Goal: Check status

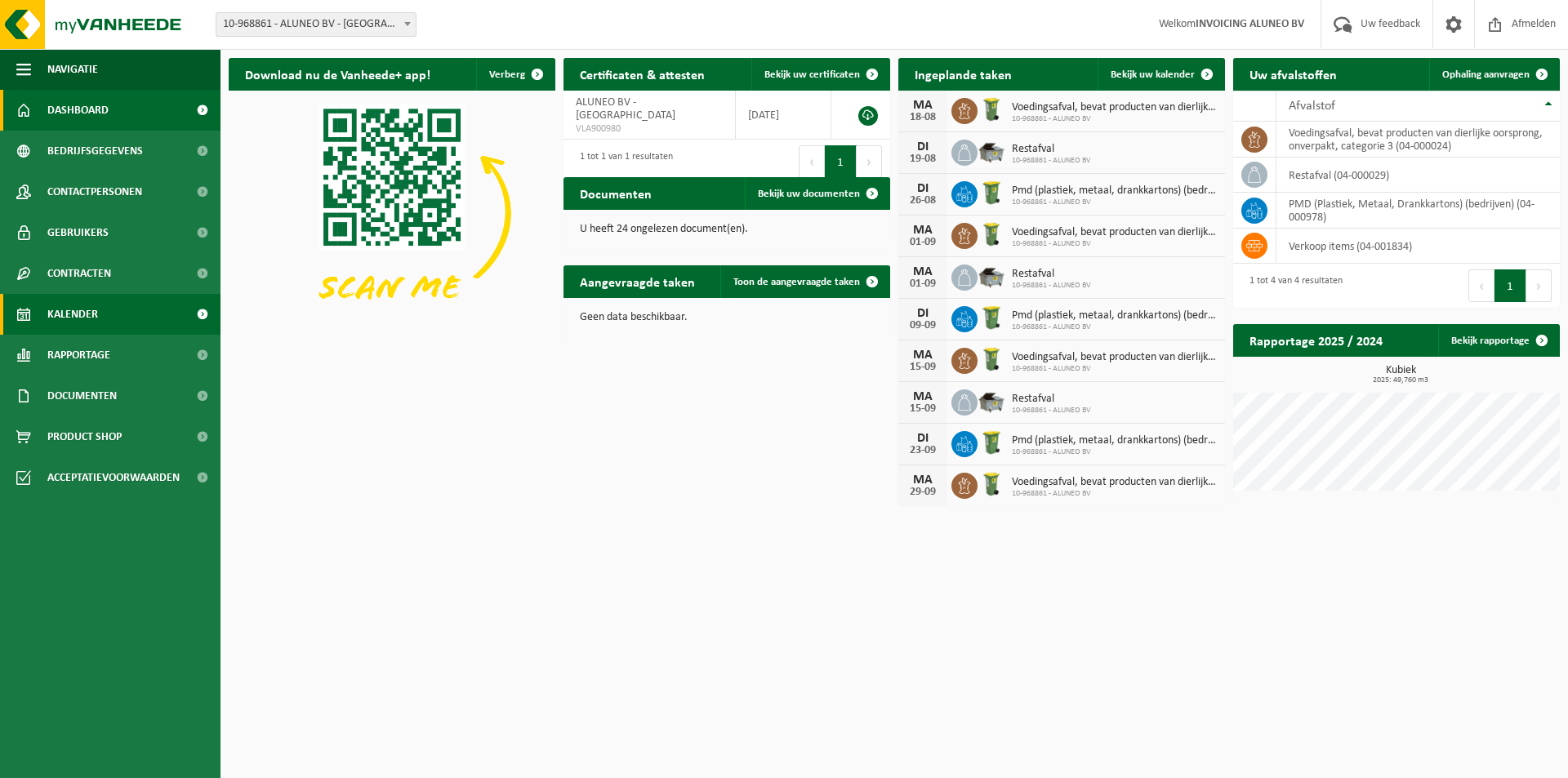
click at [89, 308] on span "Kalender" at bounding box center [72, 314] width 50 height 41
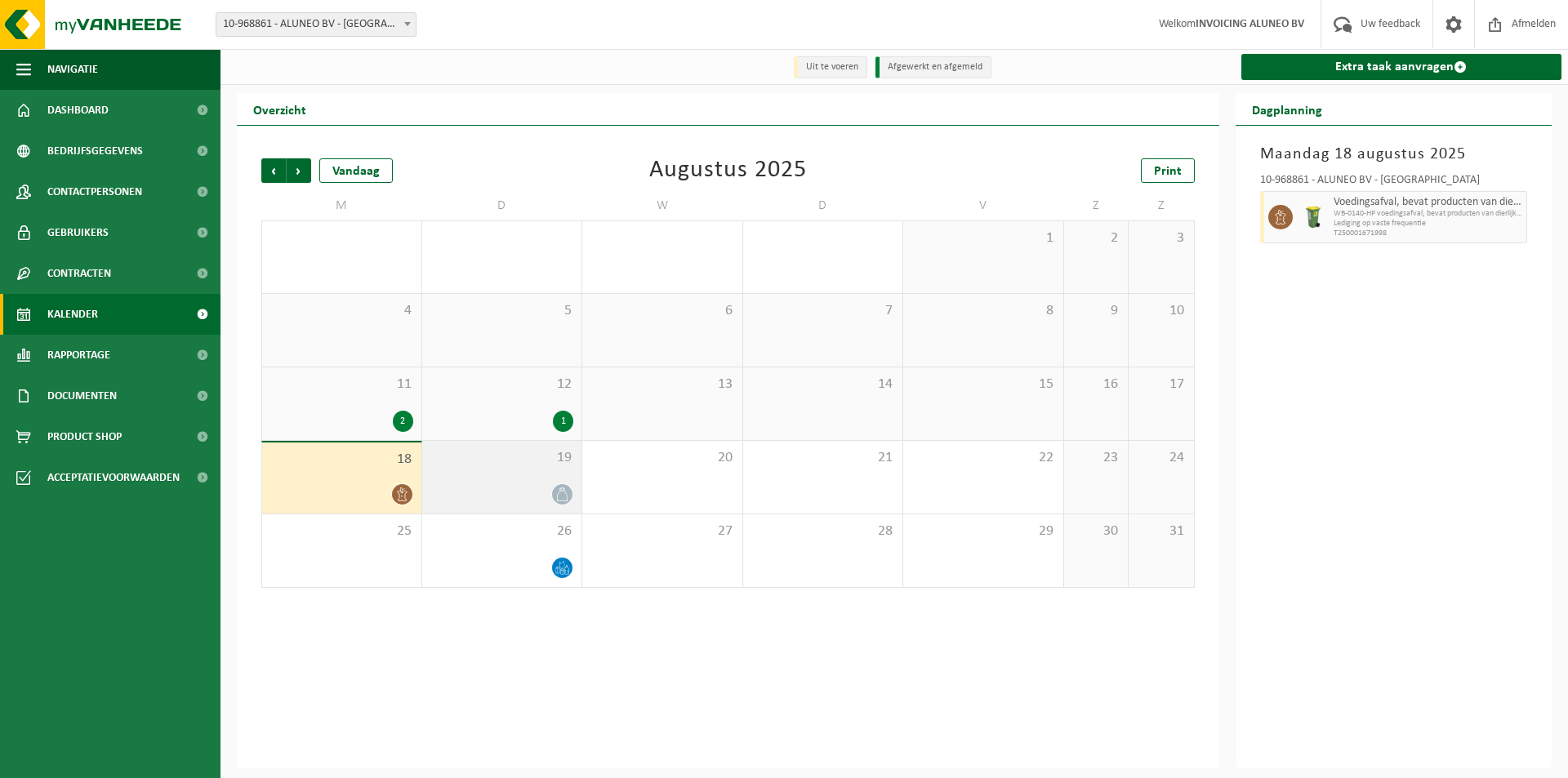
click at [568, 499] on icon at bounding box center [562, 494] width 14 height 14
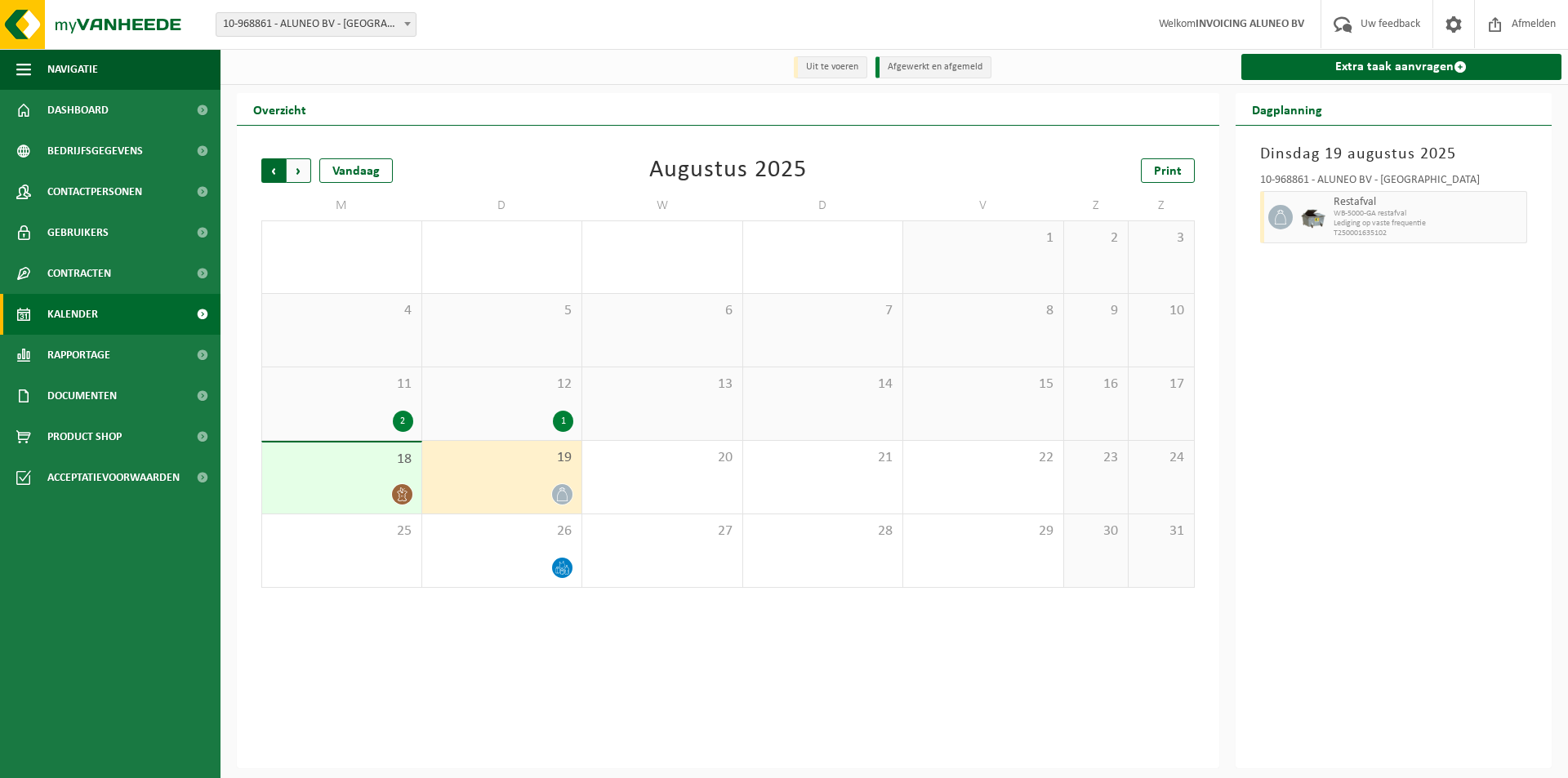
click at [307, 170] on span "Volgende" at bounding box center [298, 170] width 25 height 25
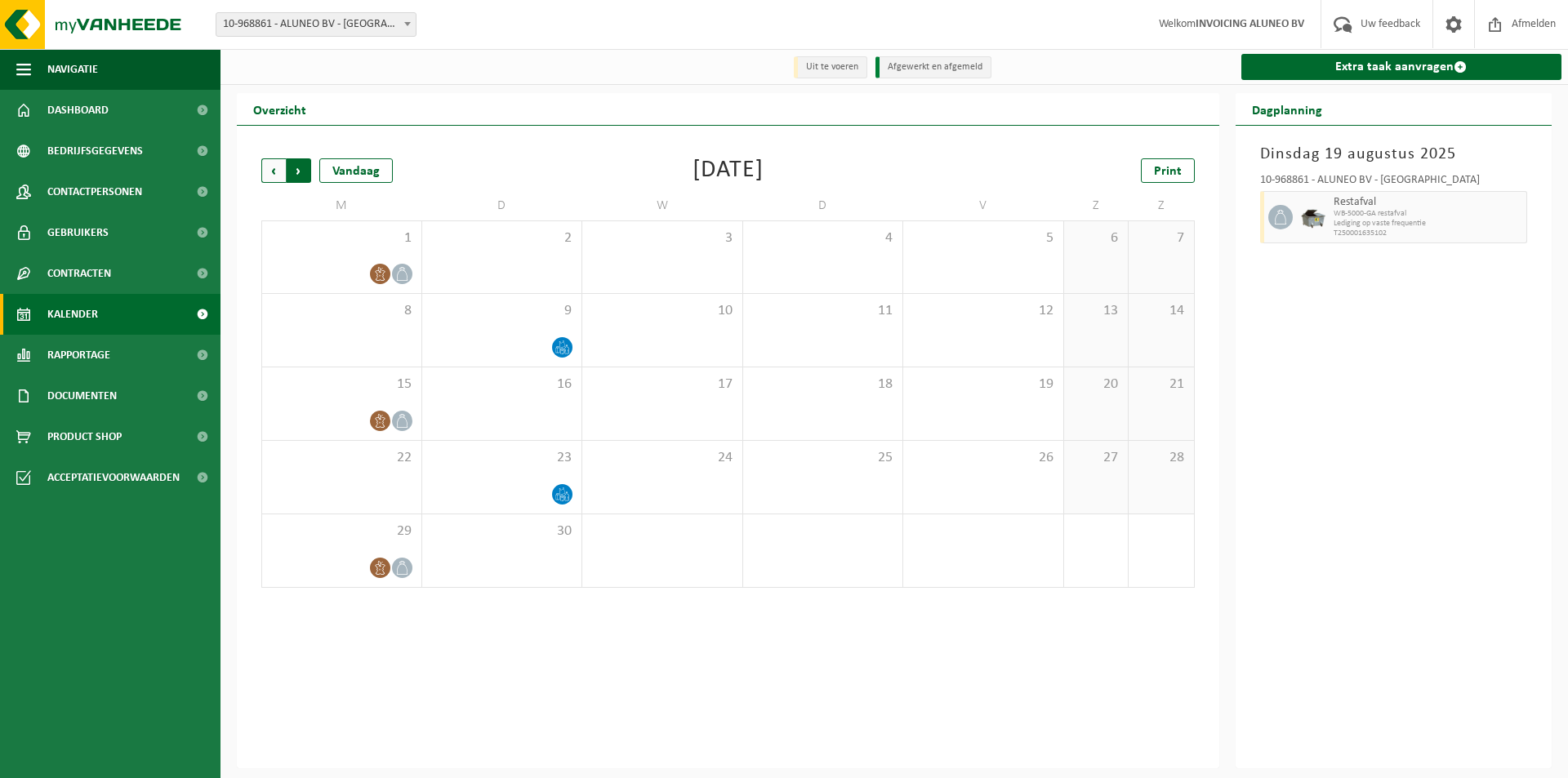
click at [267, 176] on span "Vorige" at bounding box center [273, 170] width 25 height 25
